Goal: Register for event/course

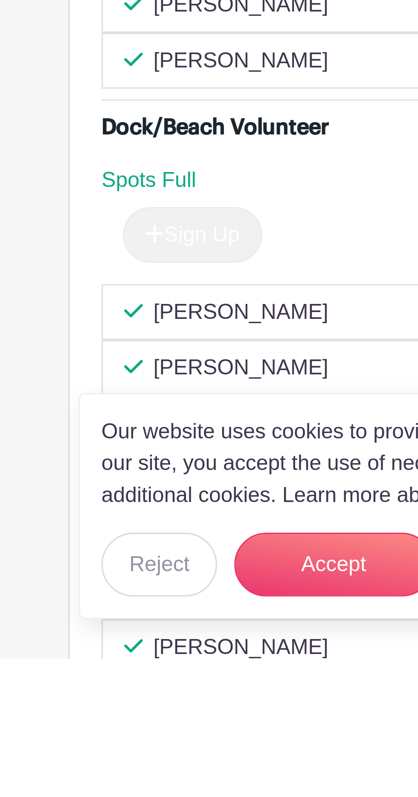
scroll to position [773, 0]
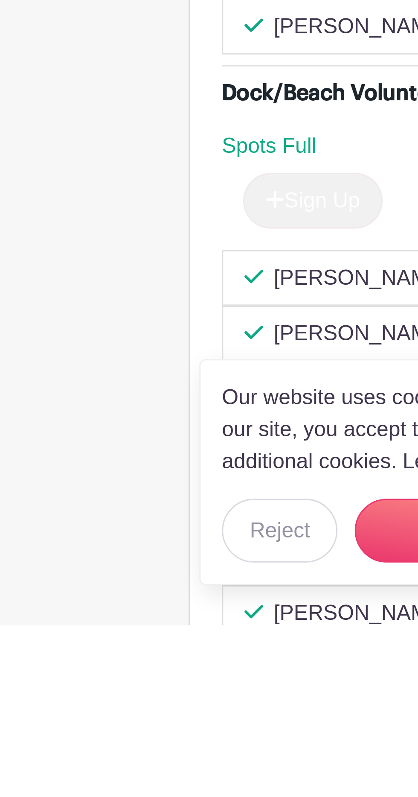
click at [80, 784] on div "Our website uses cookies to provide a better user experience. By continuing to …" at bounding box center [209, 748] width 290 height 73
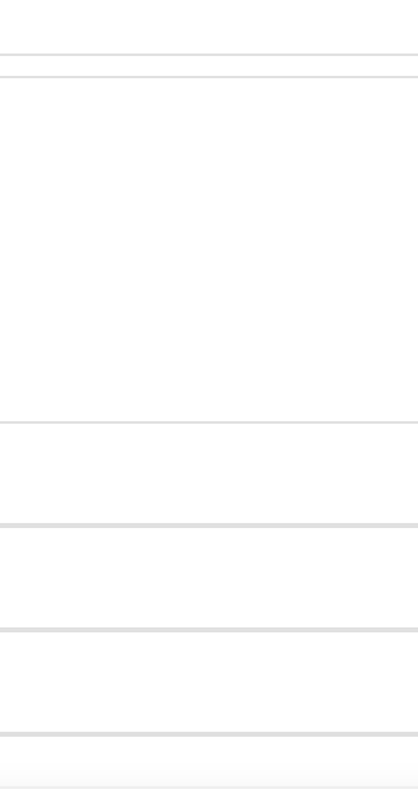
scroll to position [800, 0]
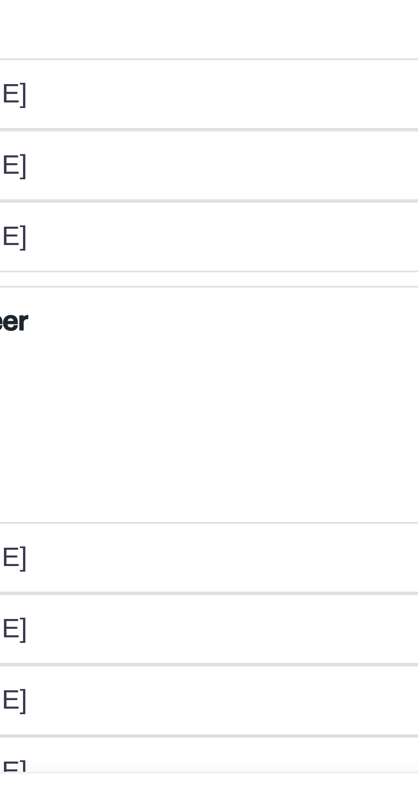
click at [202, 543] on div "[PERSON_NAME] x 1" at bounding box center [209, 541] width 261 height 10
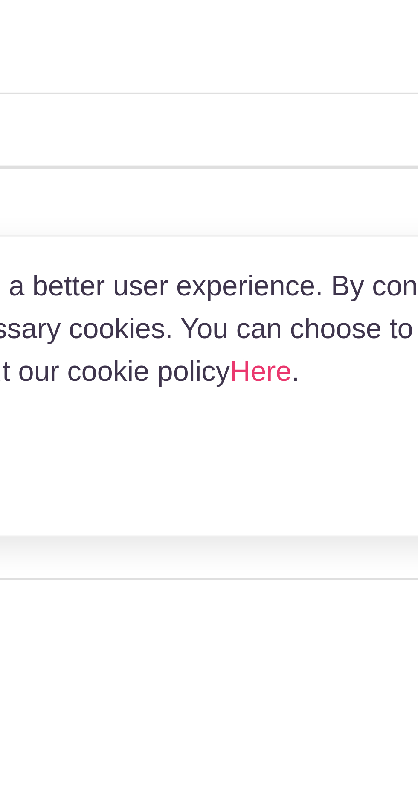
scroll to position [655, 0]
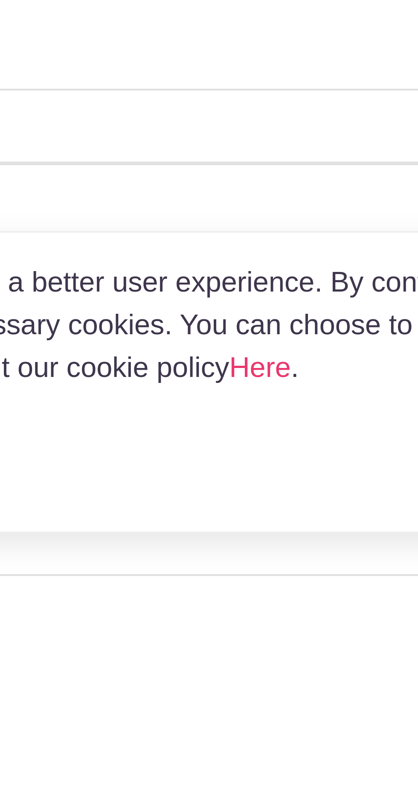
click at [199, 748] on div "Dock/Beach Volunteer Spots Full Sign Up" at bounding box center [209, 765] width 276 height 52
click at [254, 784] on div "Our website uses cookies to provide a better user experience. By continuing to …" at bounding box center [209, 748] width 290 height 73
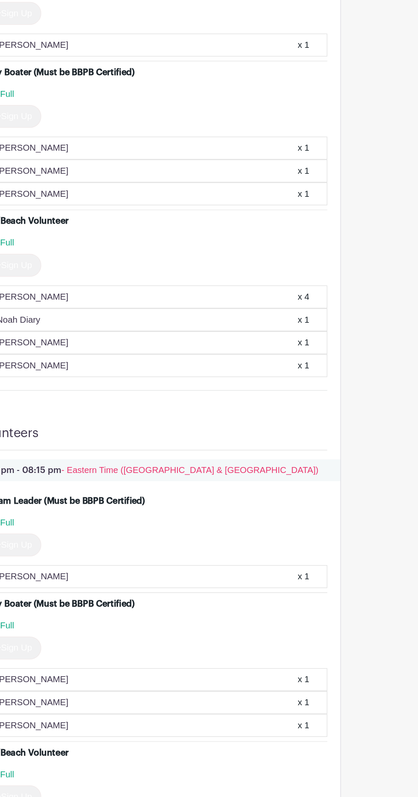
scroll to position [771, 0]
